Goal: Task Accomplishment & Management: Use online tool/utility

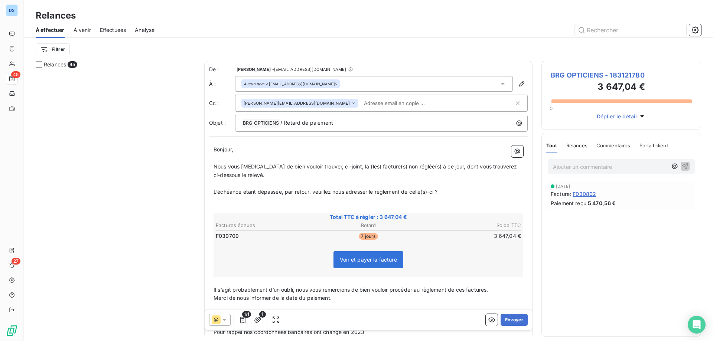
scroll to position [263, 154]
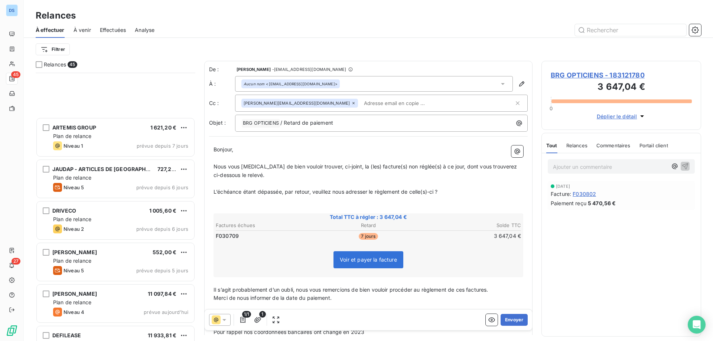
scroll to position [1604, 0]
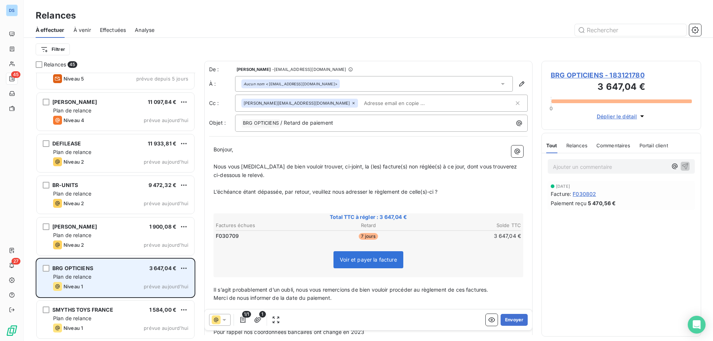
click at [95, 284] on div "Niveau 1 prévue aujourd’hui" at bounding box center [120, 286] width 135 height 9
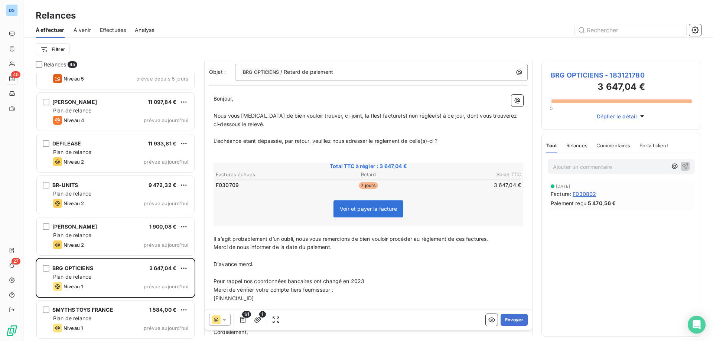
scroll to position [0, 0]
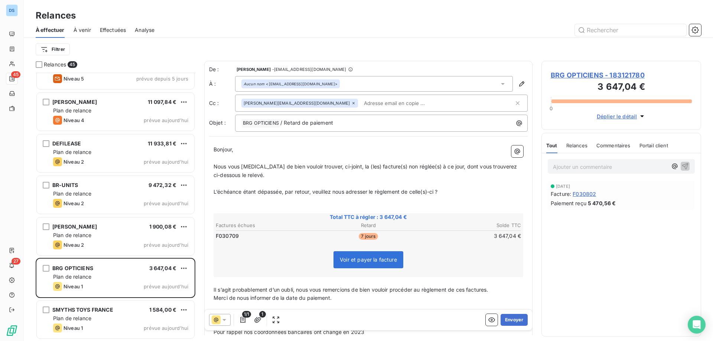
click at [578, 73] on span "BRG OPTICIENS - 183121780" at bounding box center [621, 75] width 141 height 10
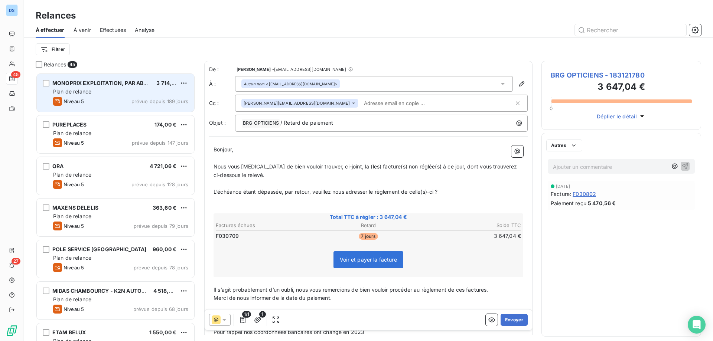
scroll to position [263, 154]
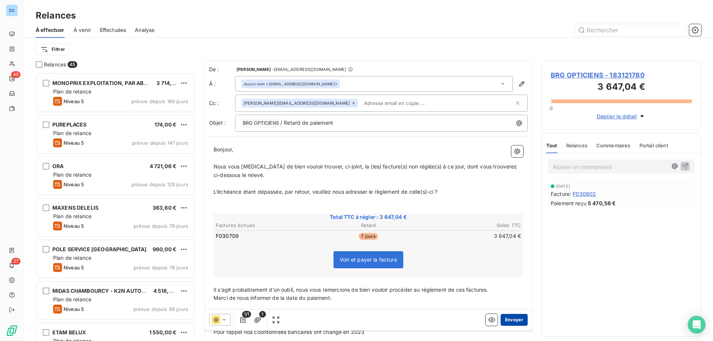
click at [504, 322] on button "Envoyer" at bounding box center [514, 320] width 27 height 12
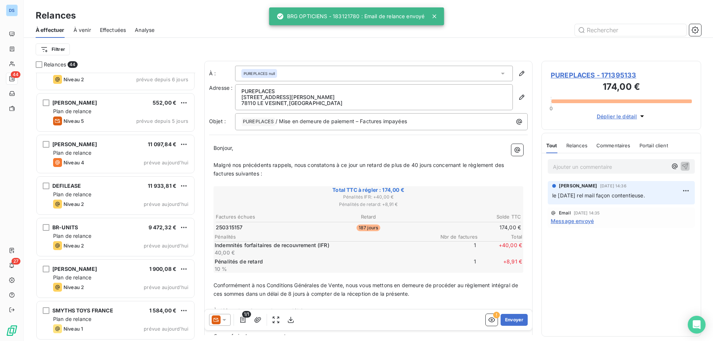
scroll to position [1562, 0]
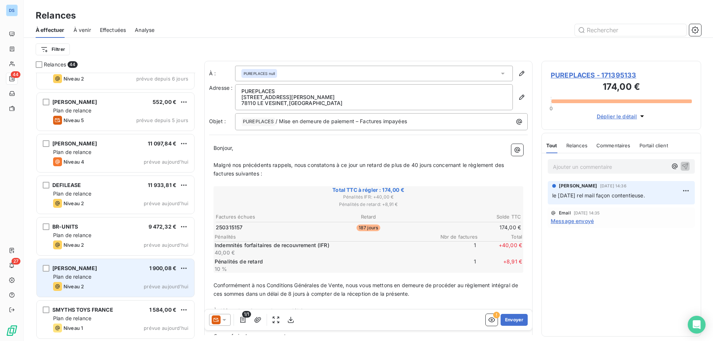
click at [98, 274] on div "Plan de relance" at bounding box center [120, 276] width 135 height 7
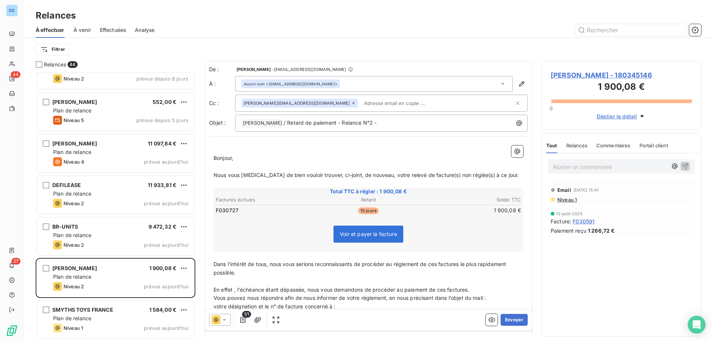
click at [570, 72] on span "[PERSON_NAME] - 180345146" at bounding box center [621, 75] width 141 height 10
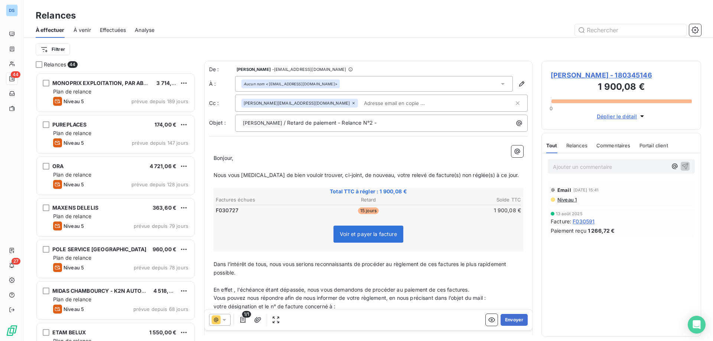
scroll to position [263, 154]
click at [504, 320] on button "Envoyer" at bounding box center [514, 320] width 27 height 12
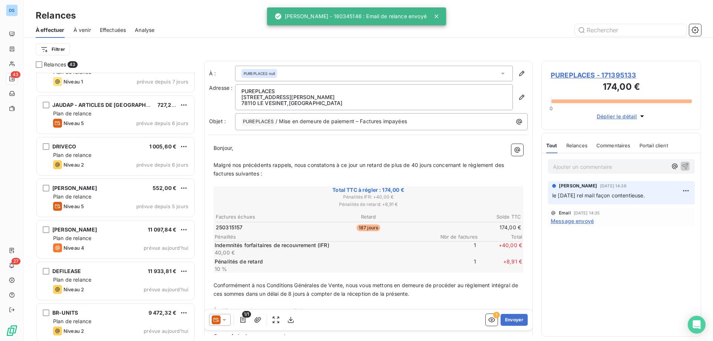
scroll to position [1521, 0]
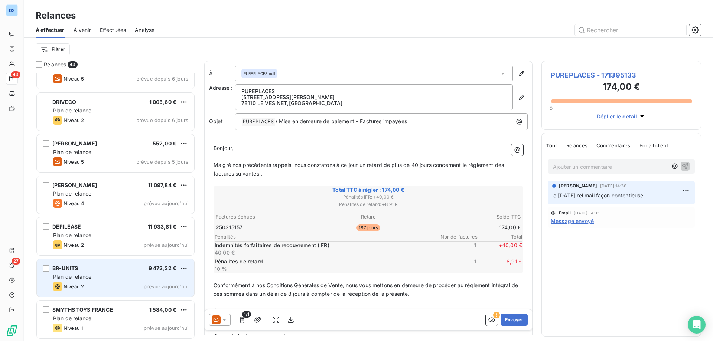
click at [116, 276] on div "Plan de relance" at bounding box center [120, 276] width 135 height 7
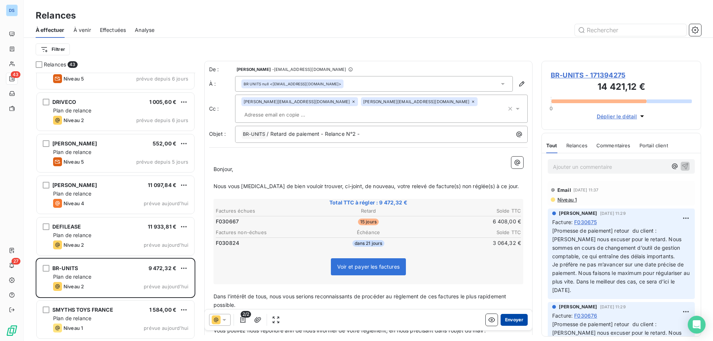
click at [511, 323] on button "Envoyer" at bounding box center [514, 320] width 27 height 12
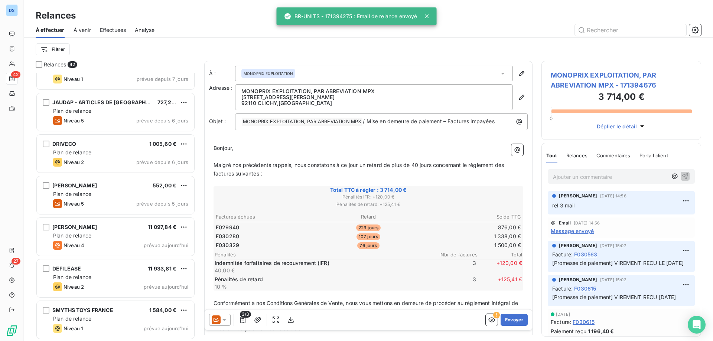
scroll to position [1479, 0]
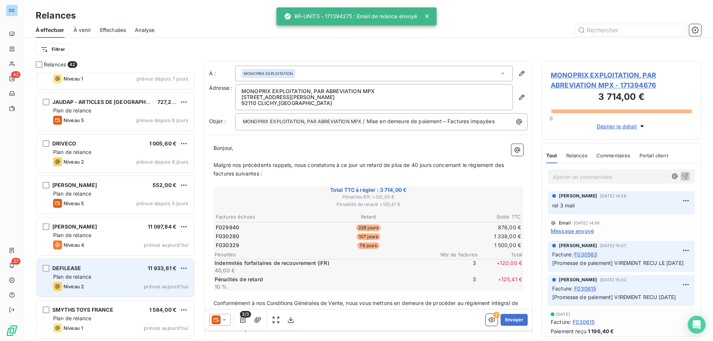
click at [112, 283] on div "Niveau 2 prévue [DATE]" at bounding box center [120, 286] width 135 height 9
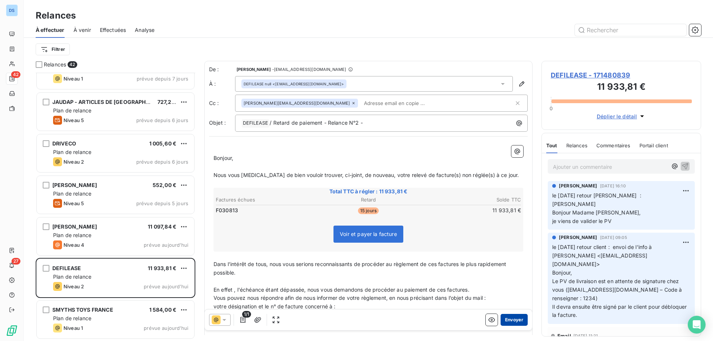
click at [504, 319] on button "Envoyer" at bounding box center [514, 320] width 27 height 12
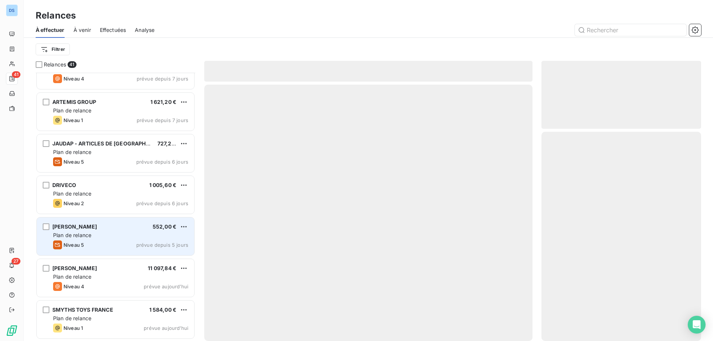
scroll to position [1437, 0]
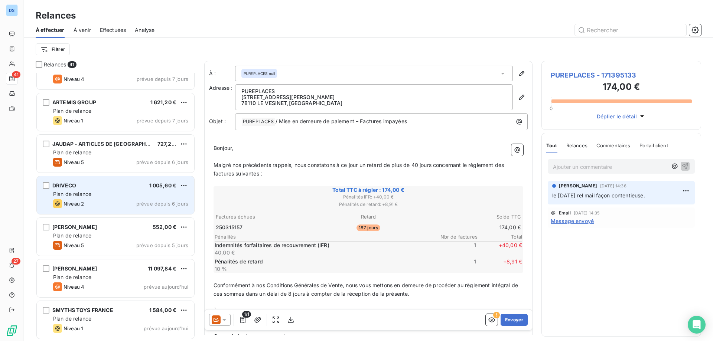
click at [122, 202] on div "Niveau 2 prévue depuis 6 jours" at bounding box center [120, 203] width 135 height 9
